Goal: Transaction & Acquisition: Purchase product/service

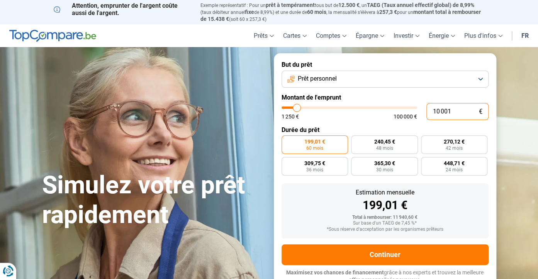
drag, startPoint x: 433, startPoint y: 106, endPoint x: 453, endPoint y: 107, distance: 20.8
click at [453, 107] on input "10 001" at bounding box center [457, 111] width 62 height 17
type input "2"
type input "1250"
type input "25"
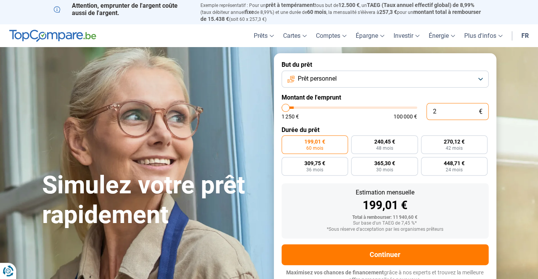
type input "1250"
type input "250"
type input "1250"
type input "2 500"
type input "2500"
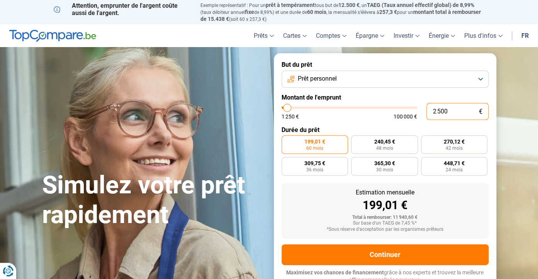
type input "25 000"
type input "25000"
radio input "false"
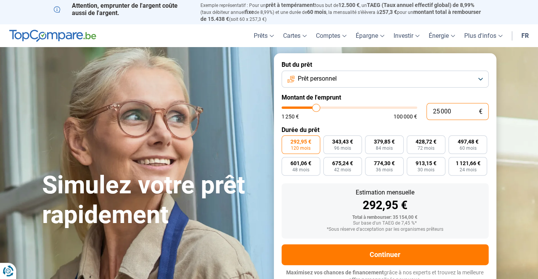
type input "24 500"
type input "24500"
type input "25 000"
type input "25000"
type input "25 250"
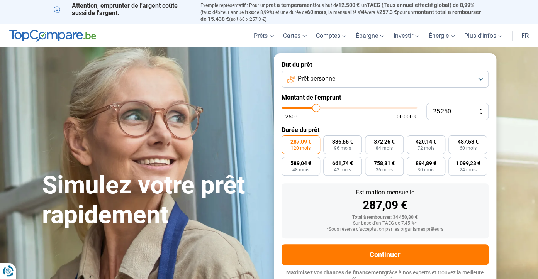
type input "25250"
type input "25 750"
type input "25750"
type input "26 750"
type input "26750"
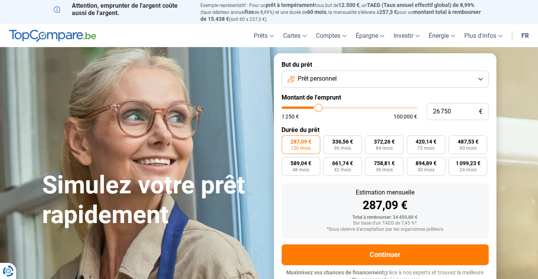
type input "27 500"
type input "27500"
type input "29 000"
type input "29000"
type input "29 750"
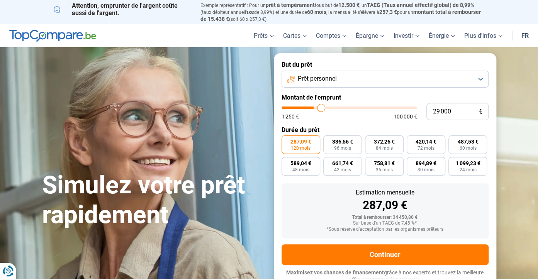
type input "29750"
type input "31 250"
type input "31250"
type input "32 500"
type input "32500"
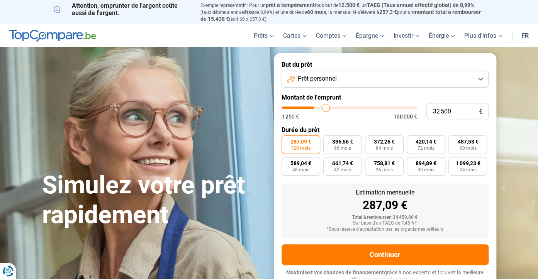
type input "33 500"
type input "33500"
type input "34 750"
type input "34750"
type input "35 500"
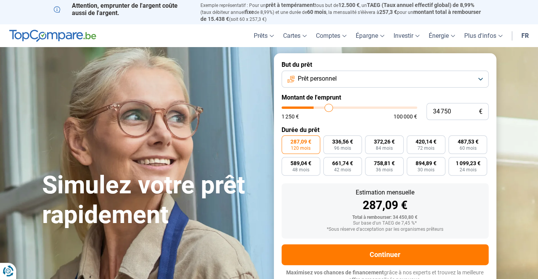
type input "35500"
type input "36 250"
type input "36250"
type input "36 750"
type input "36750"
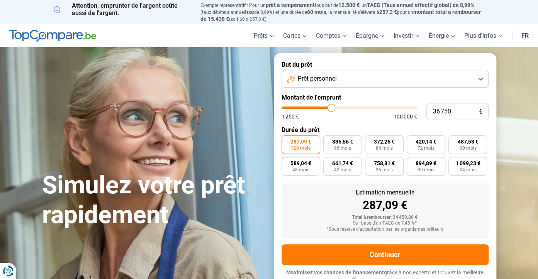
type input "38 000"
type input "38000"
type input "38 500"
type input "38500"
type input "39 250"
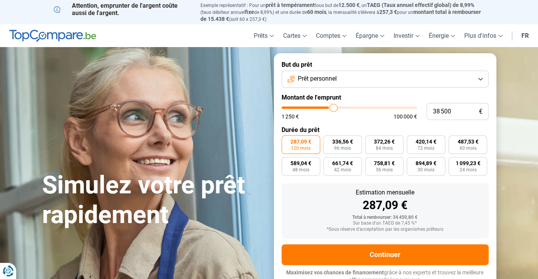
type input "39250"
type input "40 250"
type input "40250"
type input "40 750"
type input "40750"
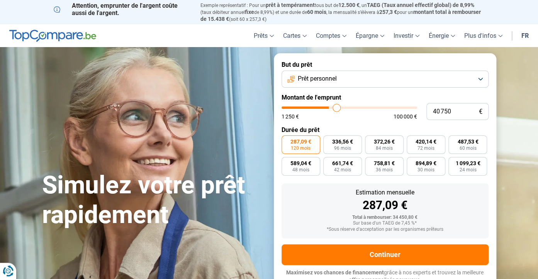
type input "41 750"
type input "41750"
type input "42 500"
type input "42500"
type input "44 000"
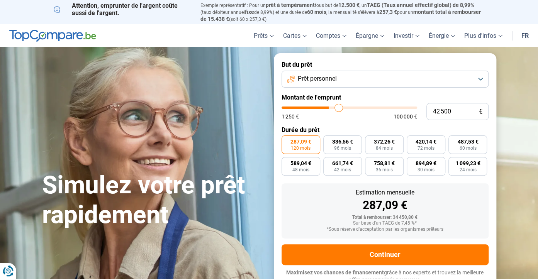
type input "44000"
type input "45 500"
type input "45500"
type input "46 000"
type input "46000"
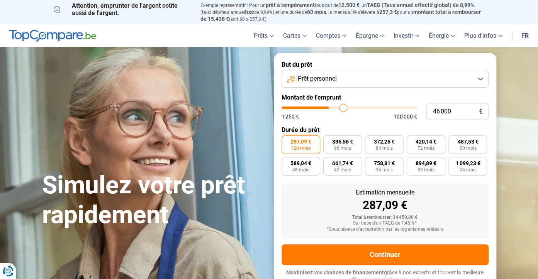
type input "46 750"
type input "46750"
type input "47 500"
type input "47500"
type input "48 500"
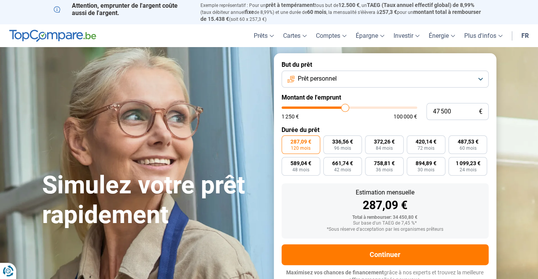
type input "48500"
type input "49 500"
type input "49500"
type input "49 750"
type input "49750"
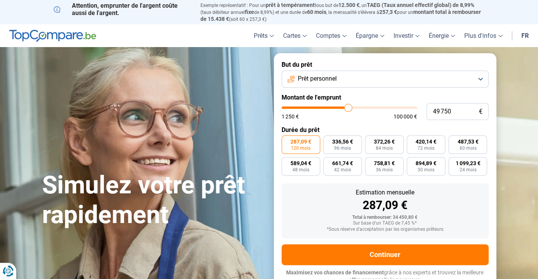
type input "50 500"
type input "50500"
type input "51 250"
type input "51250"
type input "52 000"
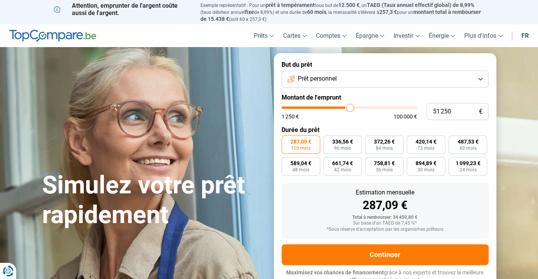
type input "52000"
type input "53 000"
type input "53000"
type input "54 000"
type input "54000"
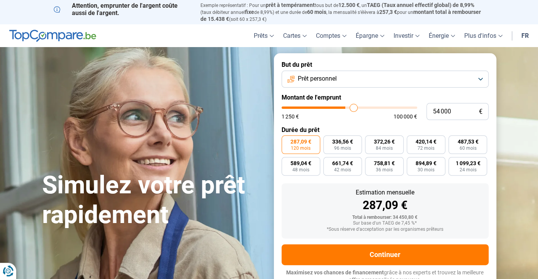
type input "54 750"
type input "54750"
type input "55 250"
type input "55250"
type input "56 250"
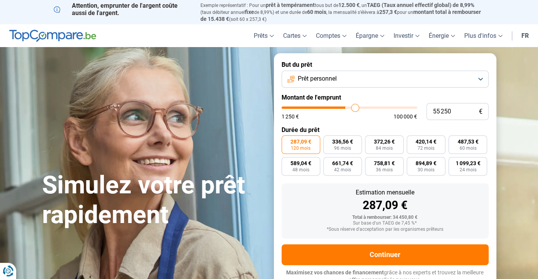
type input "56250"
type input "57 000"
type input "57000"
type input "57 750"
type input "57750"
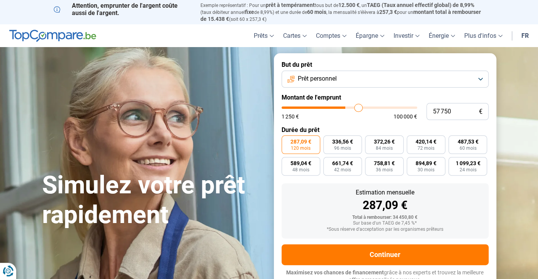
type input "58 750"
type input "58750"
type input "59 500"
type input "59500"
type input "60 000"
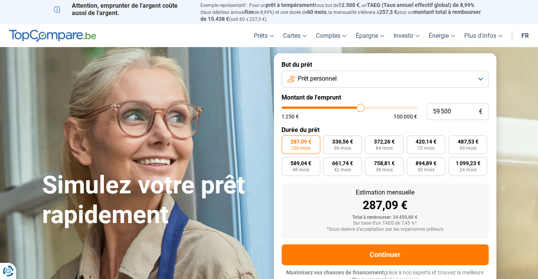
type input "60000"
type input "60 500"
type input "60500"
type input "61 500"
type input "61500"
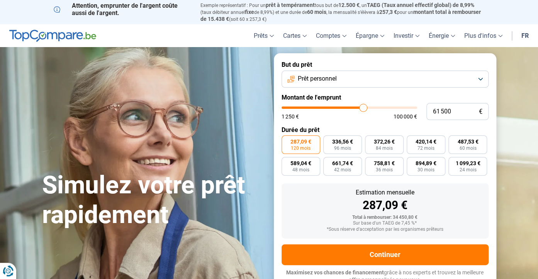
type input "62 250"
type input "62250"
type input "62 500"
type input "62500"
type input "63 250"
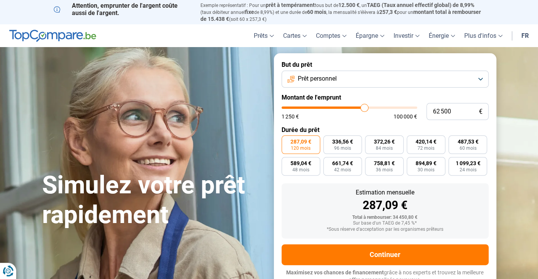
type input "63250"
type input "64 000"
type input "64000"
type input "64 750"
type input "64750"
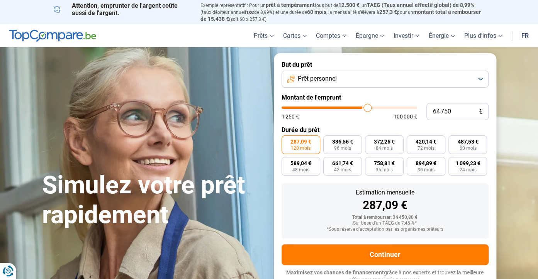
type input "65 500"
type input "65500"
type input "66 000"
type input "66000"
type input "66 750"
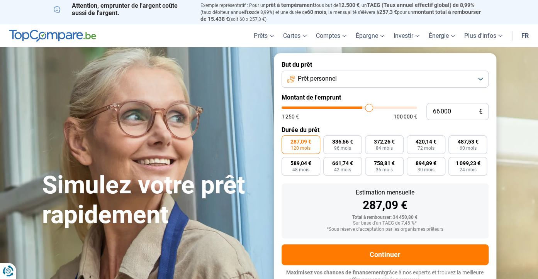
type input "66750"
type input "68 000"
type input "68000"
type input "68 250"
type input "68250"
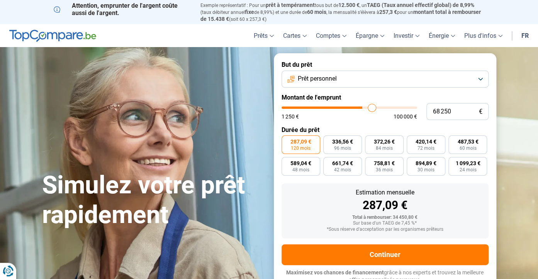
type input "69 250"
type input "69250"
type input "69 750"
type input "69750"
type input "70 000"
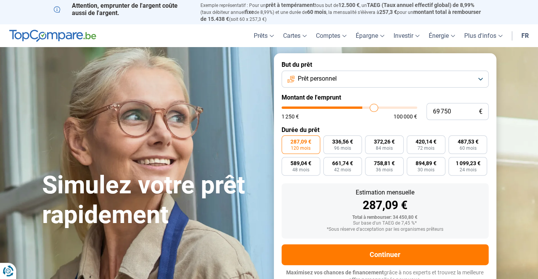
type input "70000"
type input "70 500"
type input "70500"
type input "71 250"
type input "71250"
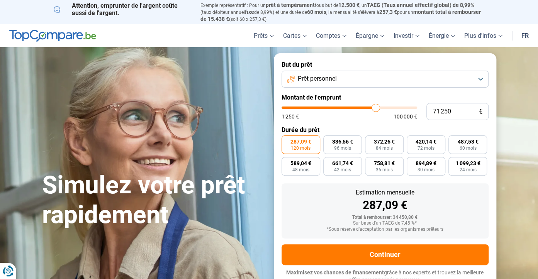
type input "71 750"
type input "71750"
type input "72 000"
type input "72000"
type input "72 500"
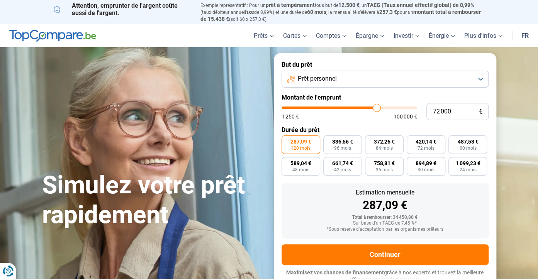
type input "72500"
type input "72 750"
type input "72750"
type input "73 250"
type input "73250"
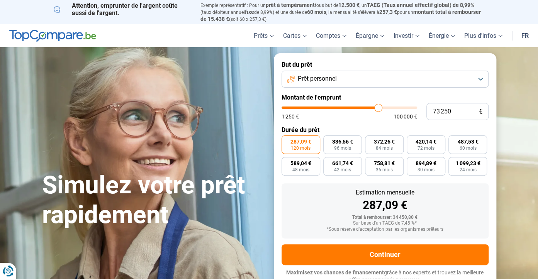
type input "73 750"
type input "73750"
type input "74 000"
type input "74000"
type input "74 250"
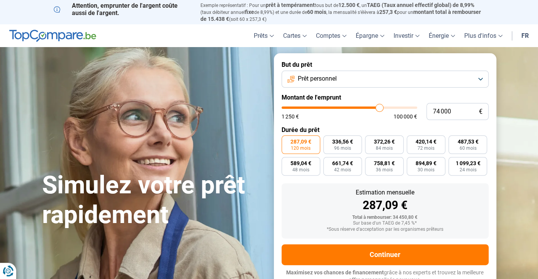
type input "74250"
type input "74 500"
type input "74500"
type input "74 750"
type input "74750"
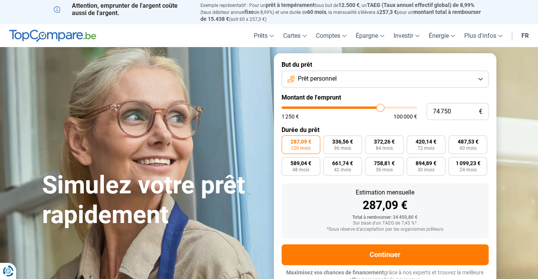
type input "75 250"
type input "75250"
type input "75 500"
type input "75500"
type input "75 750"
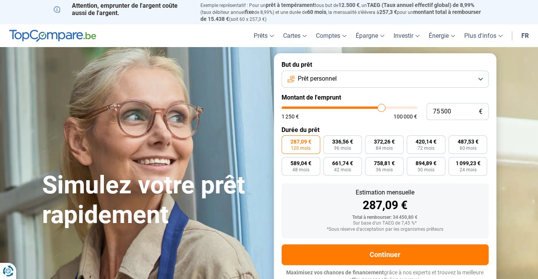
type input "75750"
type input "76 000"
type input "76000"
type input "76 500"
type input "76500"
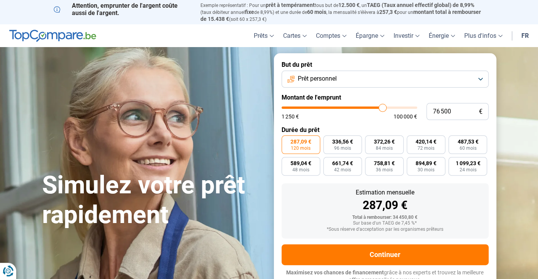
type input "76 750"
type input "76750"
type input "77 000"
type input "77000"
type input "77 500"
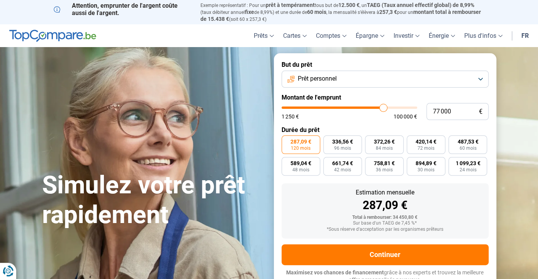
type input "77500"
type input "77 750"
type input "77750"
type input "78 000"
type input "78000"
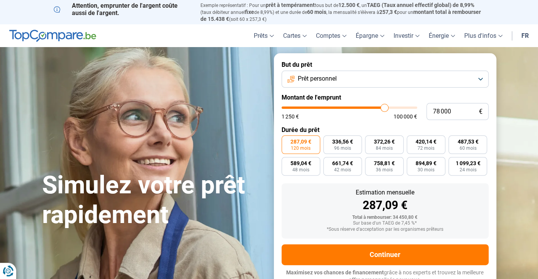
type input "78 250"
type input "78250"
type input "78 500"
type input "78500"
type input "78 750"
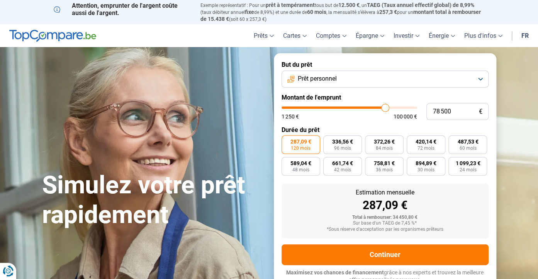
type input "78750"
type input "79 000"
type input "79000"
type input "79 250"
type input "79250"
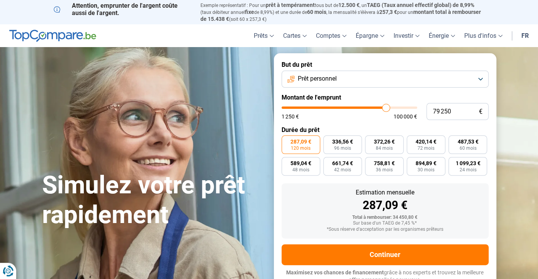
type input "79 750"
type input "79750"
type input "80 000"
type input "80000"
type input "80 250"
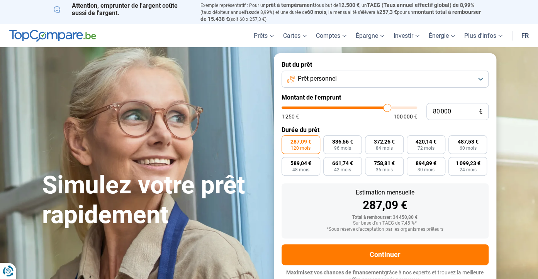
type input "80250"
type input "80 500"
type input "80500"
type input "80 750"
type input "80750"
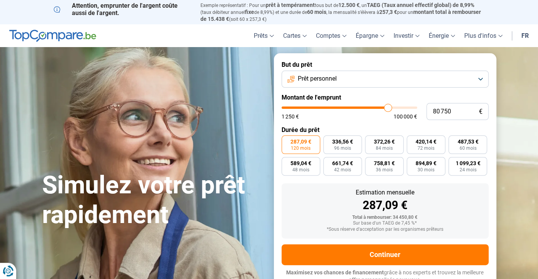
type input "81 250"
type input "81250"
type input "81 750"
type input "81750"
type input "82 000"
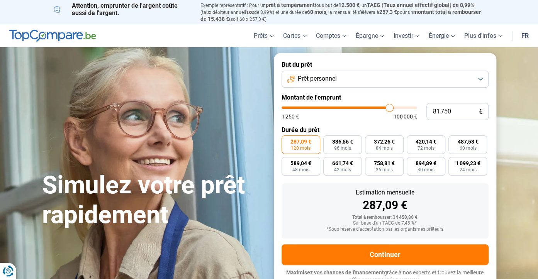
type input "82000"
type input "81 750"
type input "81750"
type input "81 500"
drag, startPoint x: 315, startPoint y: 103, endPoint x: 387, endPoint y: 102, distance: 71.4
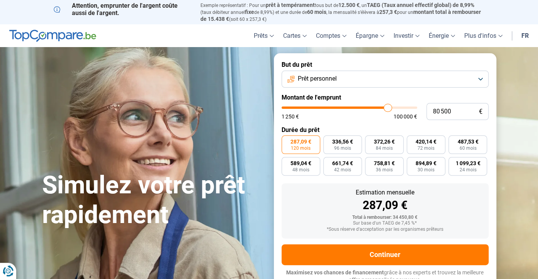
click at [387, 107] on input "range" at bounding box center [348, 108] width 135 height 2
click at [484, 75] on button "Prêt personnel" at bounding box center [384, 79] width 207 height 17
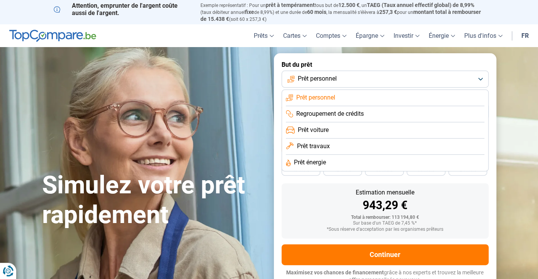
click at [322, 142] on span "Prêt travaux" at bounding box center [312, 146] width 33 height 8
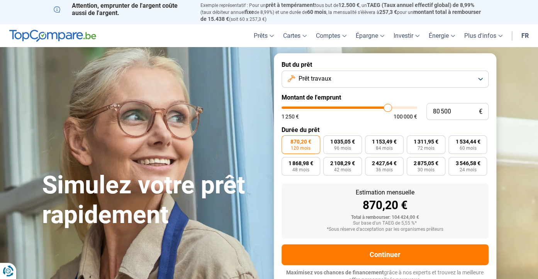
click at [479, 73] on button "Prêt travaux" at bounding box center [384, 79] width 207 height 17
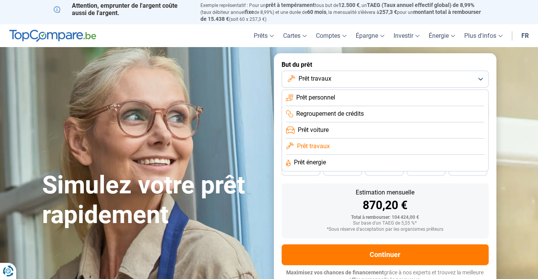
click at [322, 90] on li "Prêt personnel" at bounding box center [385, 98] width 198 height 16
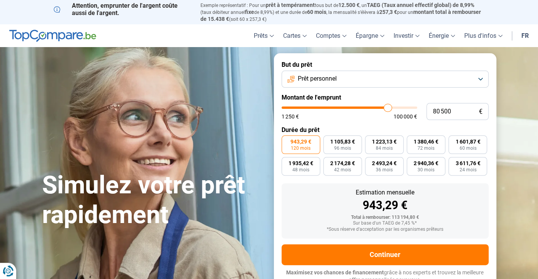
click at [482, 71] on button "Prêt personnel" at bounding box center [384, 79] width 207 height 17
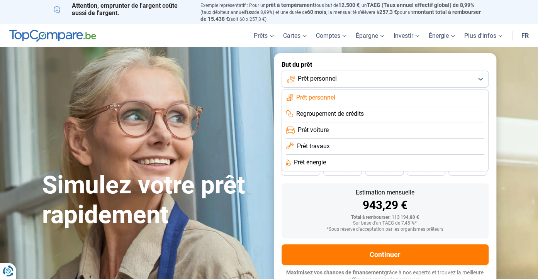
click at [316, 142] on span "Prêt travaux" at bounding box center [312, 146] width 33 height 8
